Goal: Information Seeking & Learning: Learn about a topic

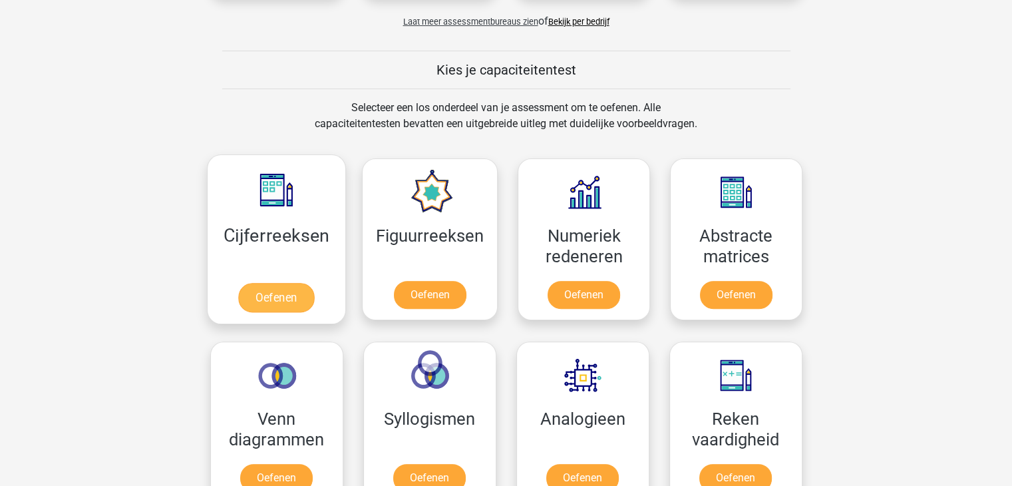
scroll to position [399, 0]
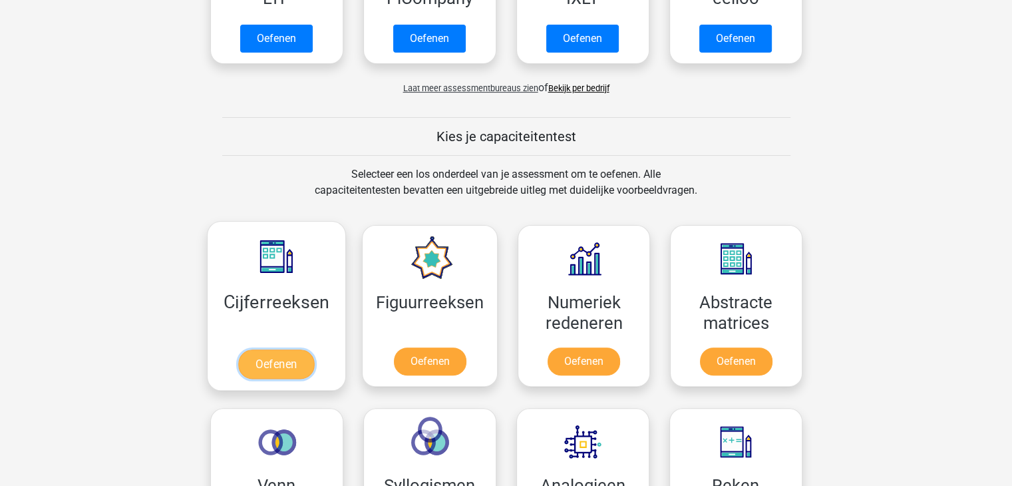
click at [263, 349] on link "Oefenen" at bounding box center [276, 363] width 76 height 29
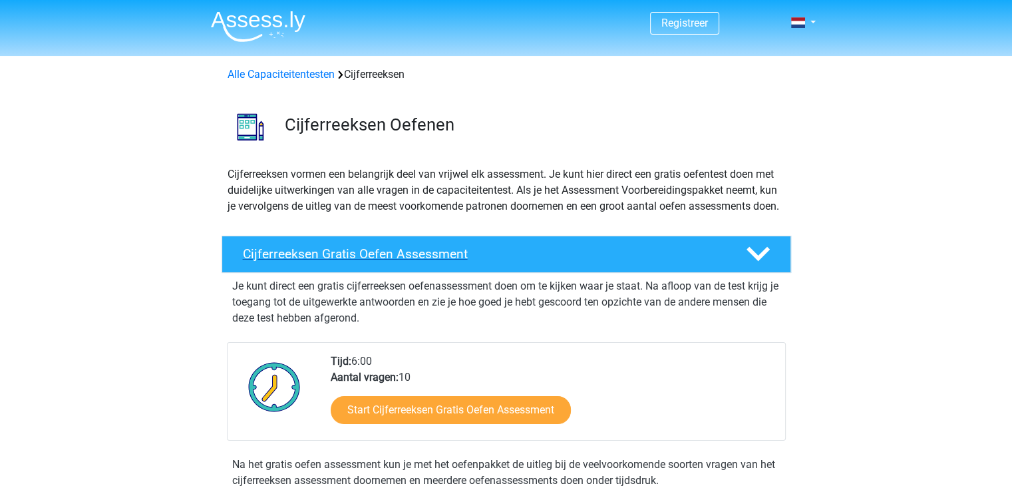
click at [359, 257] on div "Cijferreeksen Gratis Oefen Assessment" at bounding box center [507, 254] width 570 height 37
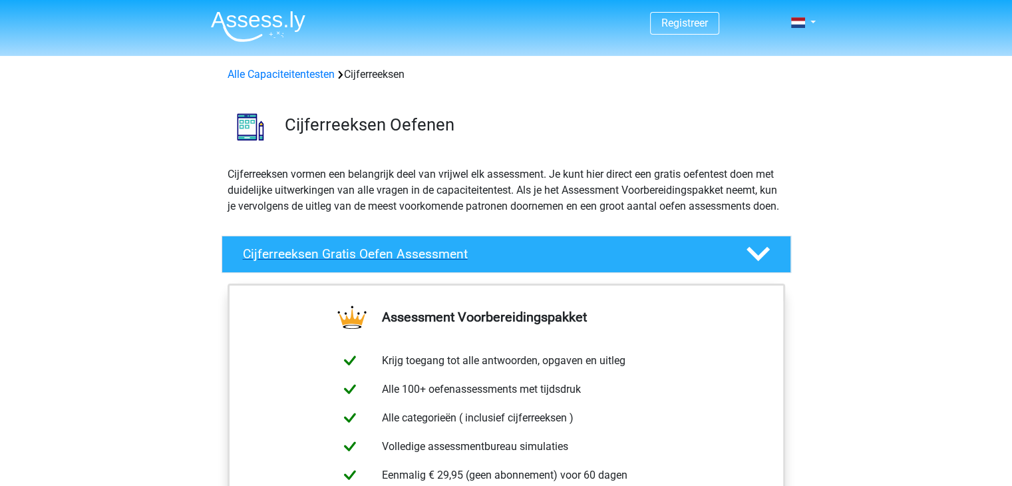
click at [359, 257] on div "Cijferreeksen Gratis Oefen Assessment" at bounding box center [507, 254] width 570 height 37
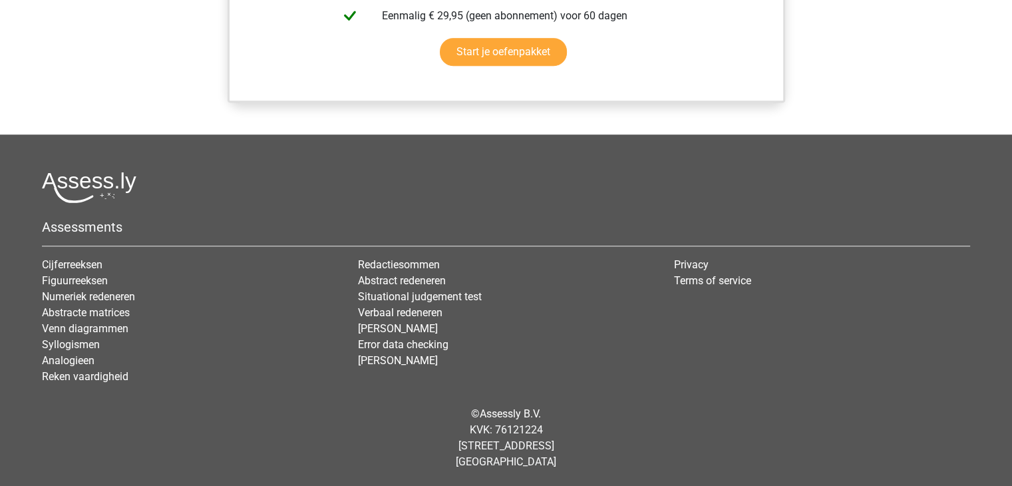
scroll to position [1028, 0]
click at [687, 277] on link "Terms of service" at bounding box center [712, 280] width 77 height 13
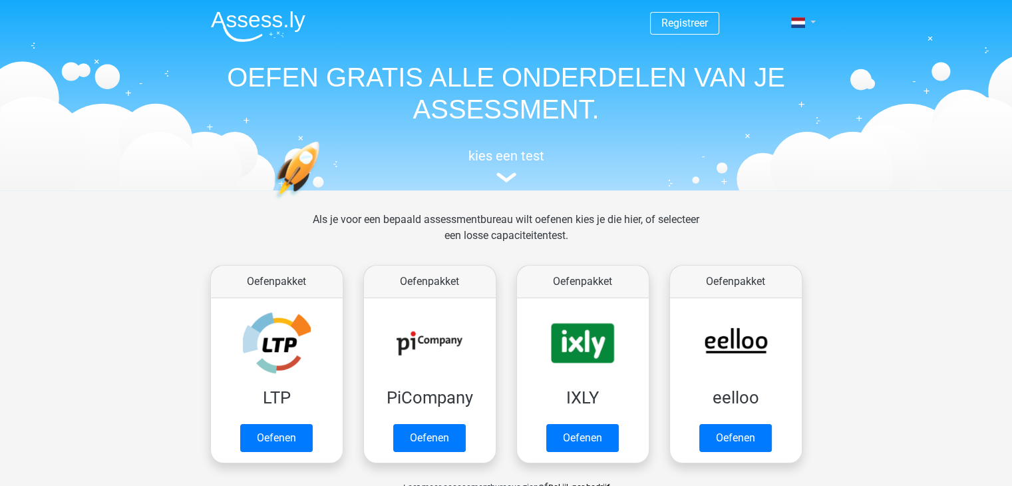
click at [812, 19] on link at bounding box center [799, 23] width 27 height 16
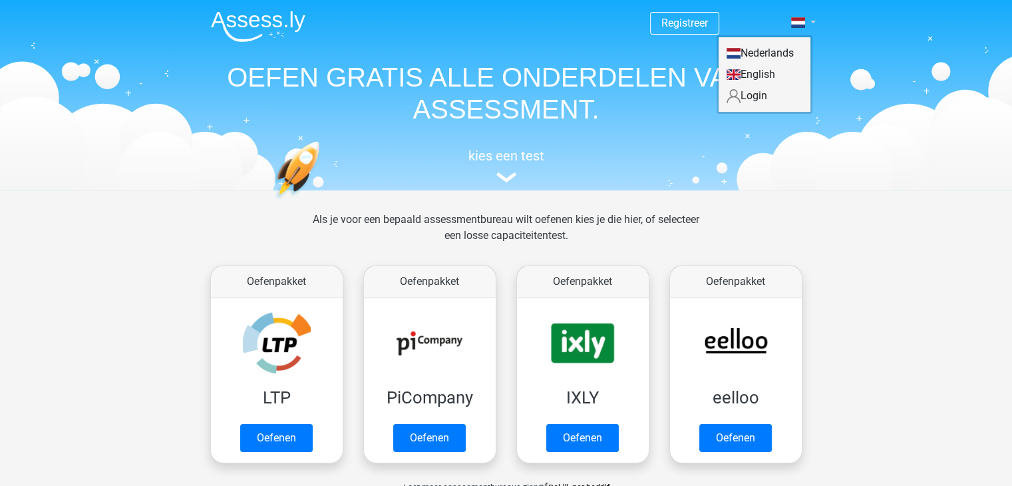
click at [811, 19] on link at bounding box center [799, 23] width 27 height 16
